Goal: Information Seeking & Learning: Understand process/instructions

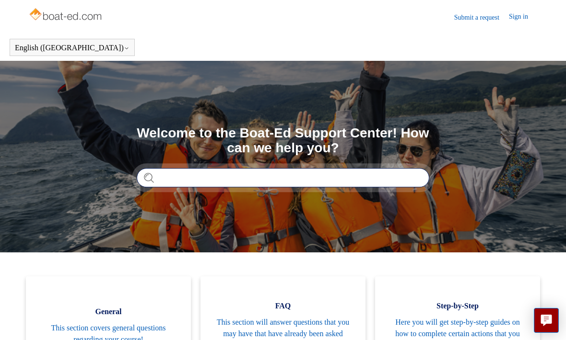
click at [237, 180] on input "Search" at bounding box center [283, 177] width 293 height 19
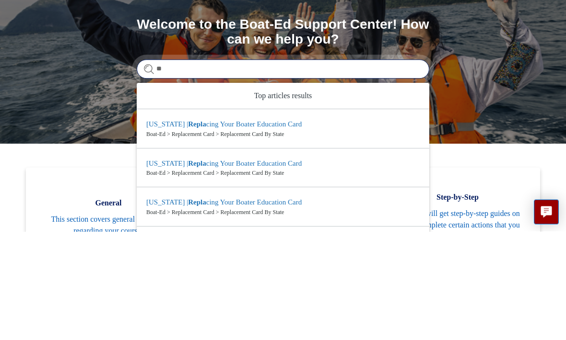
type input "*"
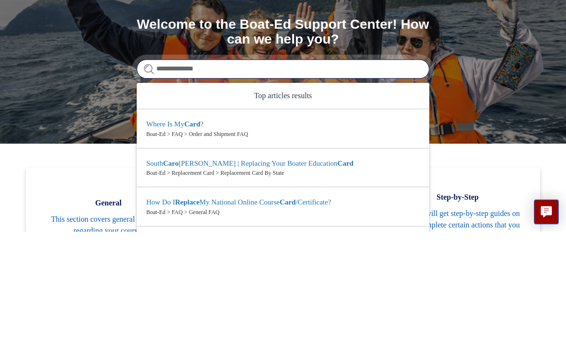
type input "**********"
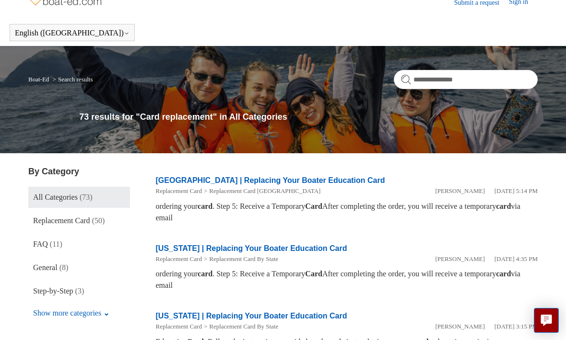
scroll to position [16, 0]
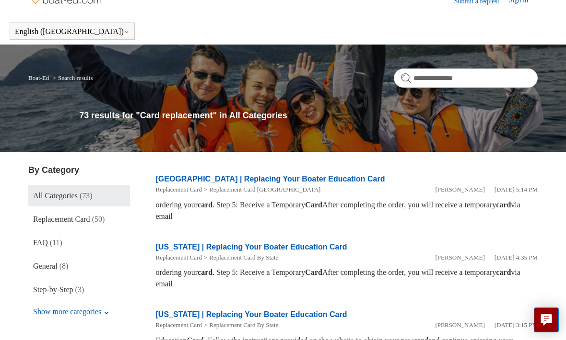
click at [89, 222] on span "Replacement Card" at bounding box center [61, 220] width 57 height 8
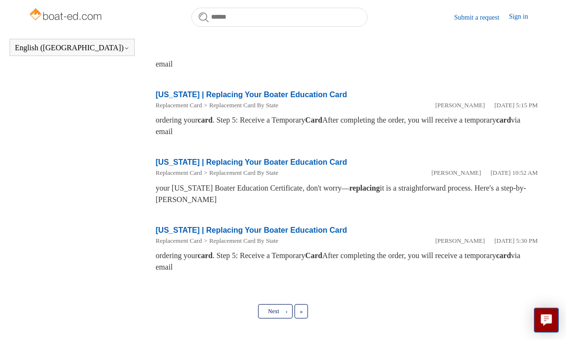
scroll to position [549, 0]
click at [274, 318] on link "Next ›" at bounding box center [275, 312] width 35 height 14
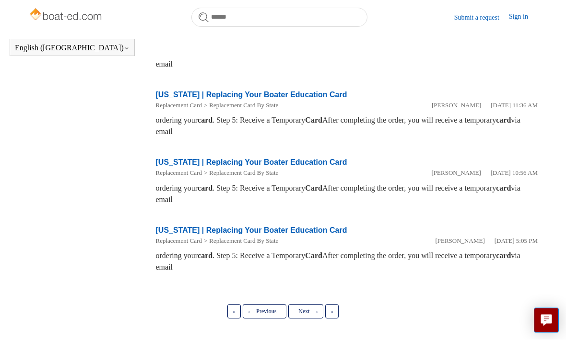
scroll to position [549, 0]
click at [304, 316] on span "Next" at bounding box center [303, 312] width 11 height 7
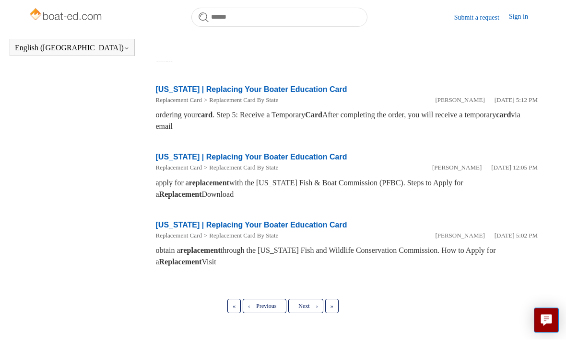
scroll to position [549, 0]
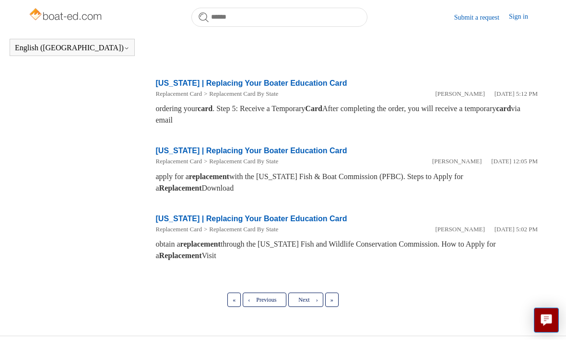
click at [275, 223] on link "[US_STATE] | Replacing Your Boater Education Card" at bounding box center [251, 219] width 191 height 8
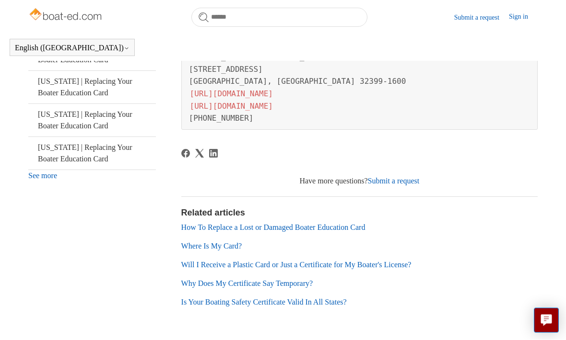
scroll to position [347, 0]
click at [320, 299] on link "Is Your Boating Safety Certificate Valid In All States?" at bounding box center [263, 303] width 165 height 8
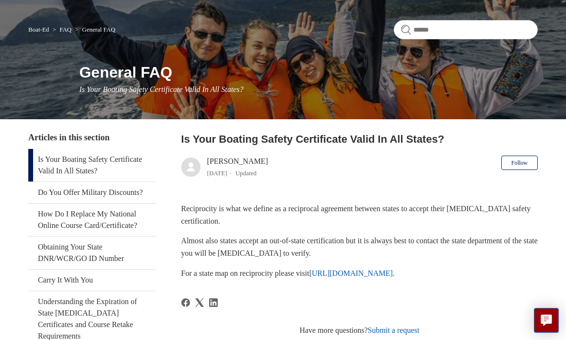
scroll to position [96, 0]
